Goal: Information Seeking & Learning: Learn about a topic

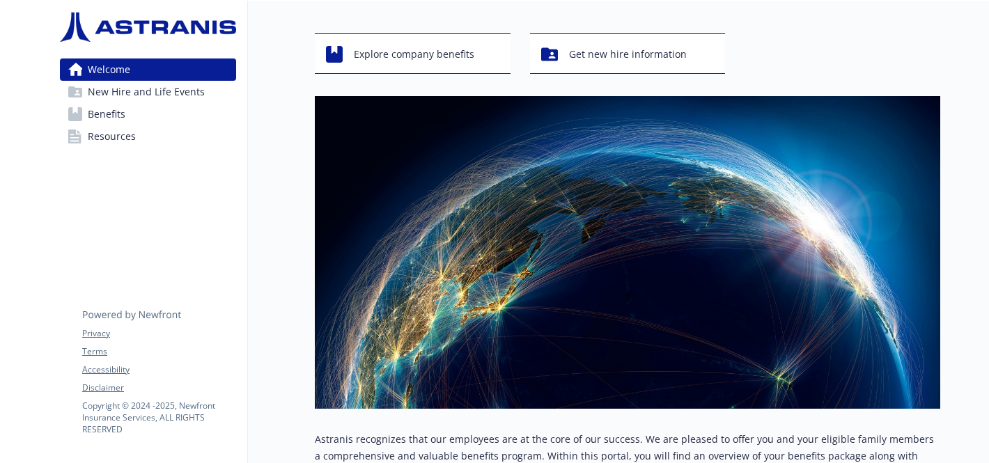
scroll to position [70, 0]
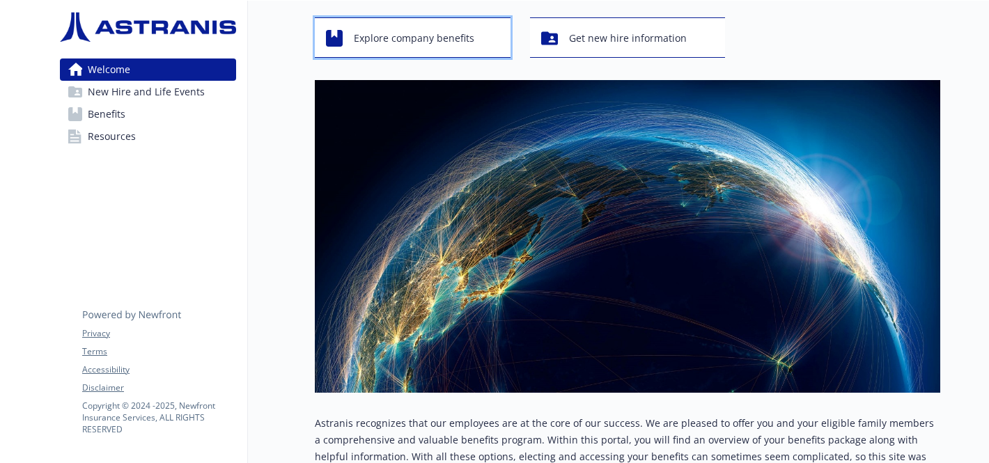
click at [414, 35] on span "Explore company benefits" at bounding box center [414, 38] width 121 height 26
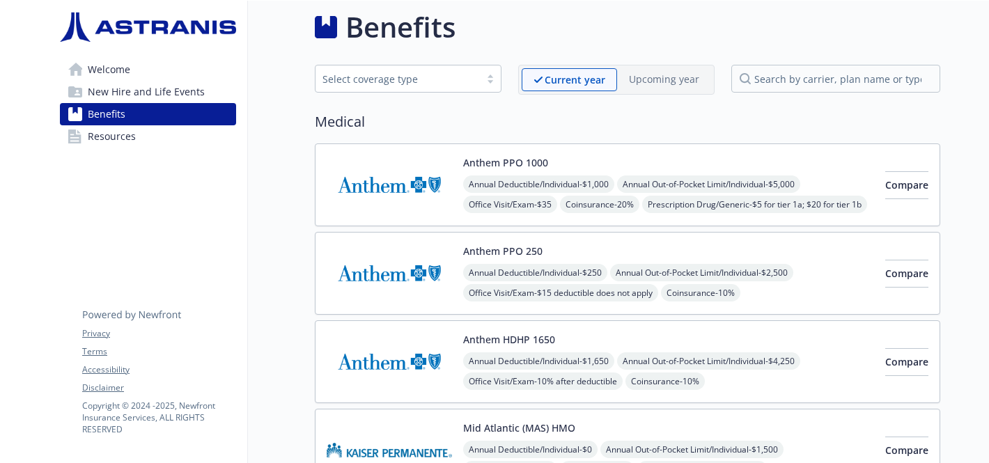
scroll to position [70, 0]
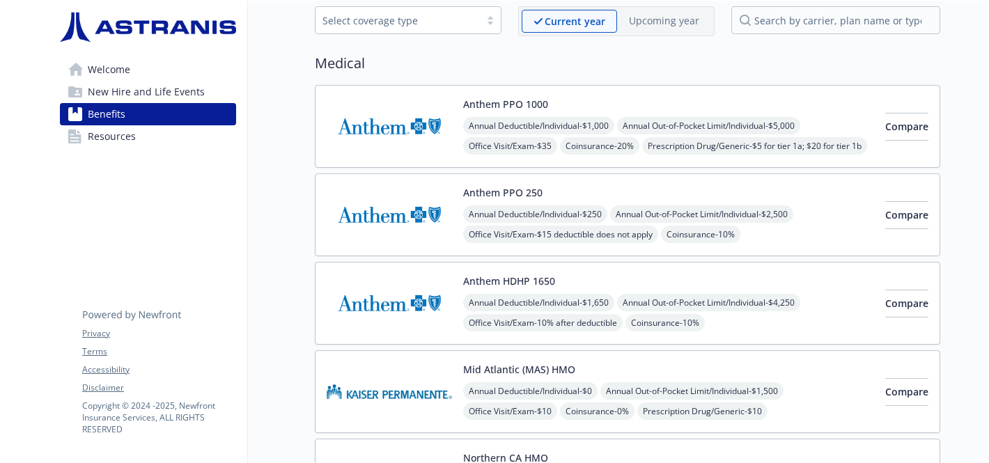
click at [710, 236] on span "Coinsurance - 10%" at bounding box center [700, 234] width 79 height 17
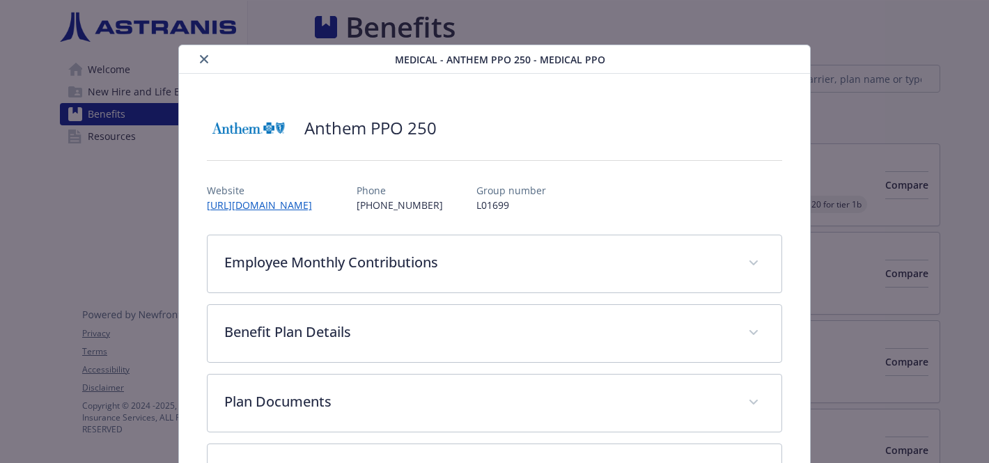
scroll to position [70, 0]
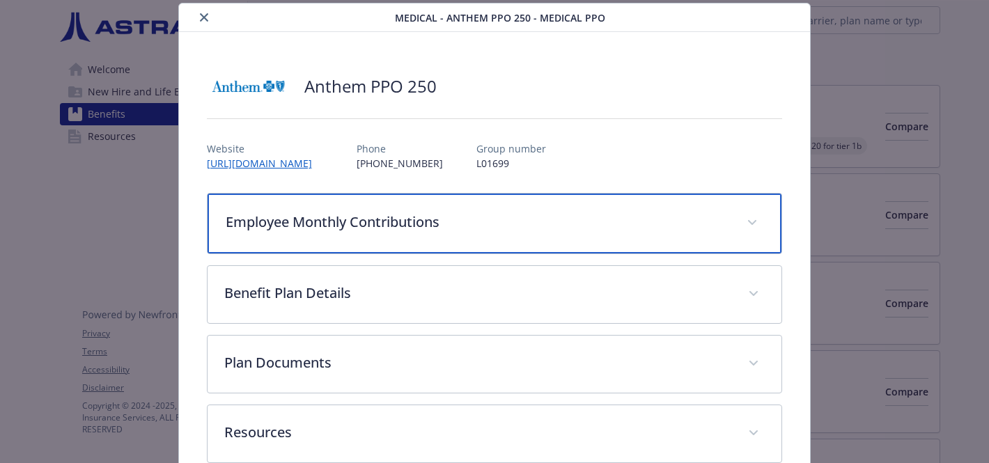
click at [708, 232] on div "Employee Monthly Contributions" at bounding box center [495, 224] width 575 height 60
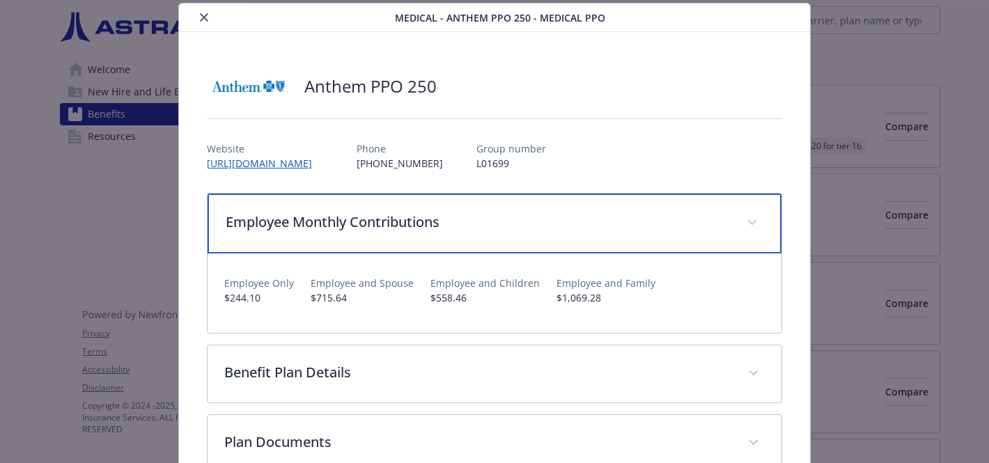
click at [745, 226] on span "details for plan Medical - Anthem PPO 250 - Medical PPO" at bounding box center [752, 223] width 22 height 22
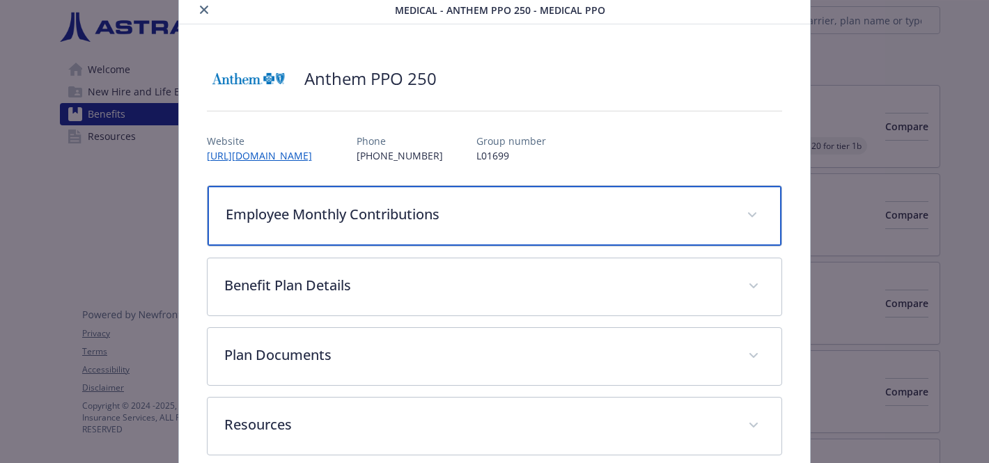
scroll to position [0, 0]
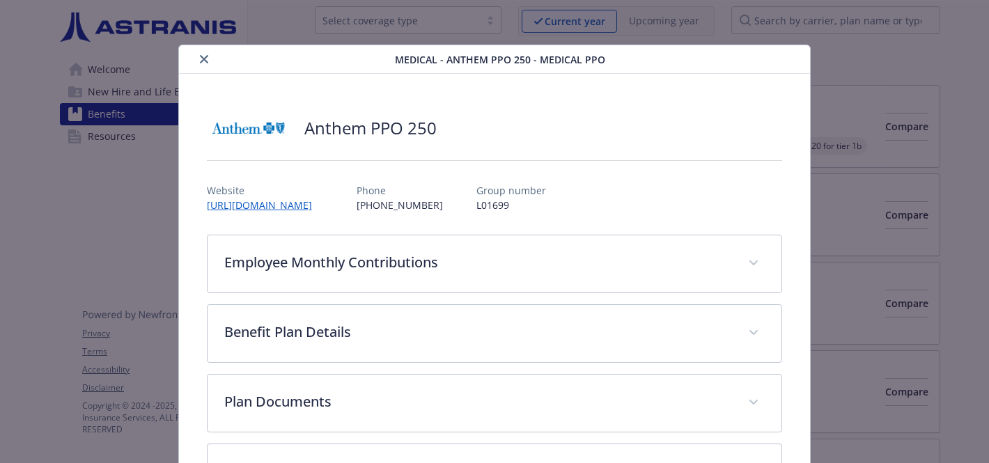
drag, startPoint x: 205, startPoint y: 59, endPoint x: 235, endPoint y: 65, distance: 30.5
click at [205, 60] on icon "close" at bounding box center [204, 59] width 8 height 8
